Goal: Find specific page/section

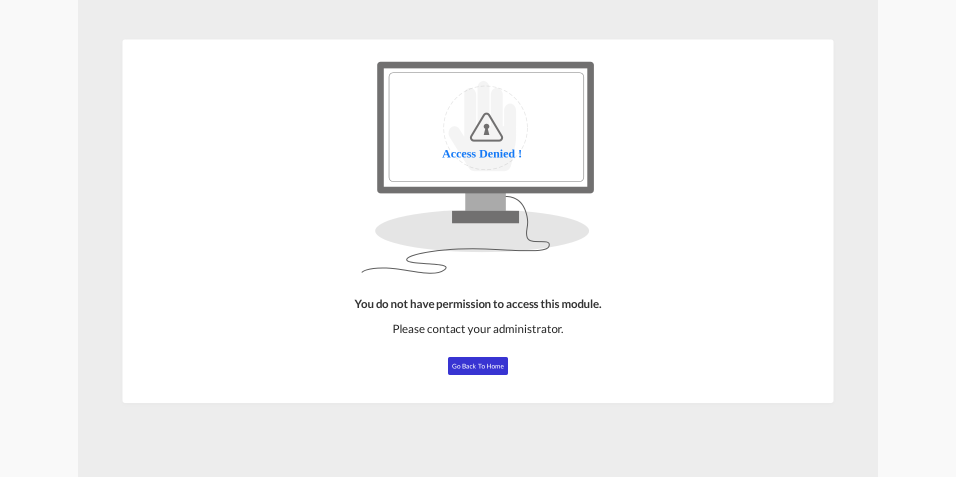
click at [639, 347] on div "You do not have permission to access this module. Please contact your administr…" at bounding box center [477, 220] width 711 height 363
click at [496, 365] on span "Go Back to Home" at bounding box center [478, 366] width 52 height 8
